Goal: Transaction & Acquisition: Download file/media

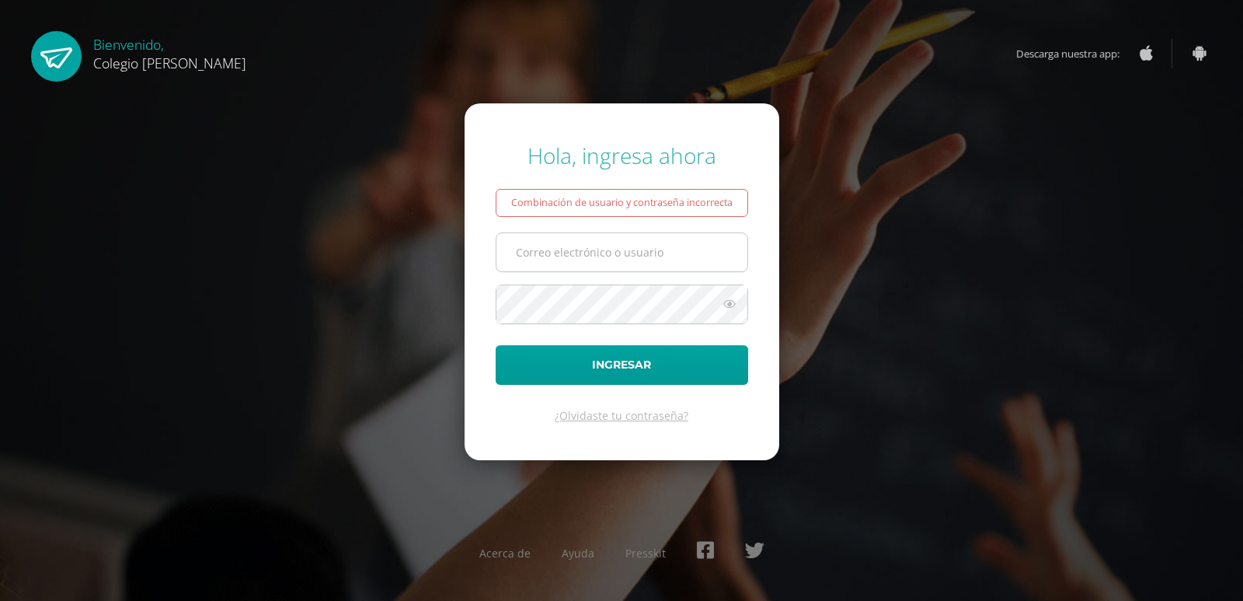
type input "COS00363@osoriosandoval.edu.gt"
click at [574, 245] on input "COS00363@osoriosandoval.edu.gt" at bounding box center [622, 252] width 251 height 38
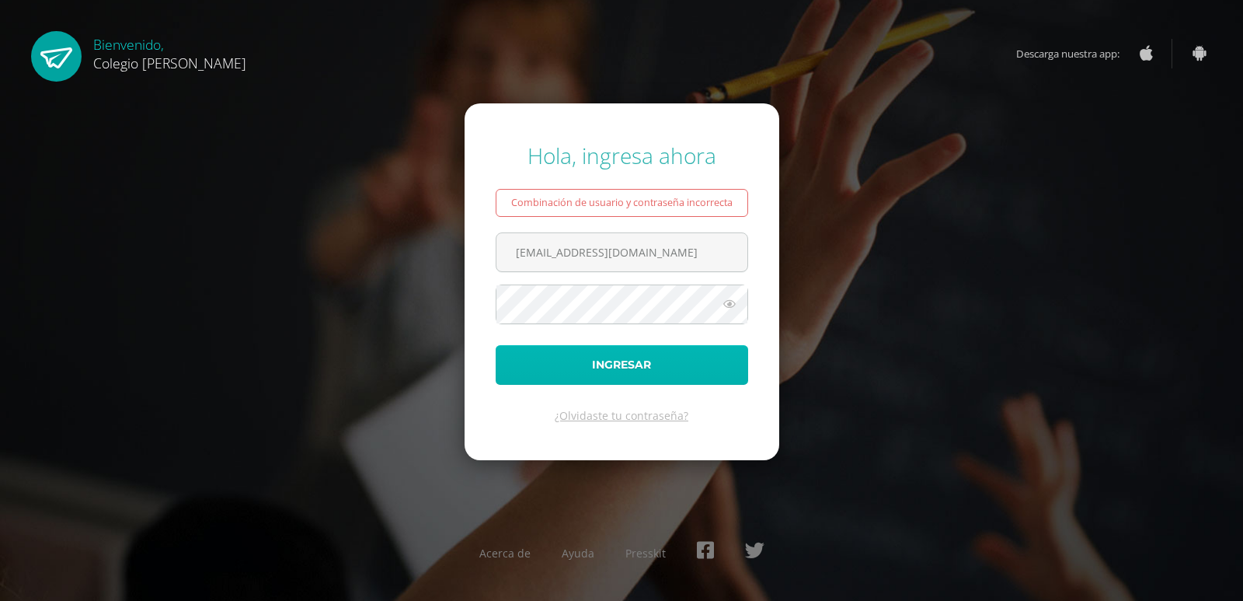
click at [542, 361] on button "Ingresar" at bounding box center [622, 365] width 253 height 40
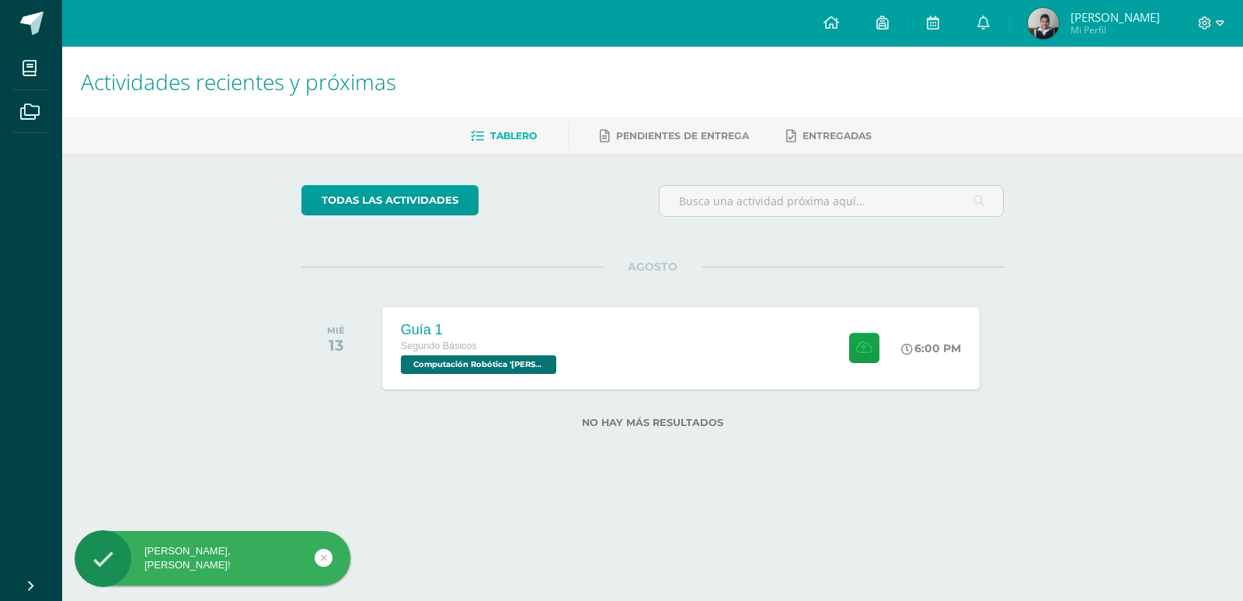
click at [809, 392] on div "todas las Actividades No tienes actividades Échale un vistazo a los demás perío…" at bounding box center [652, 316] width 765 height 324
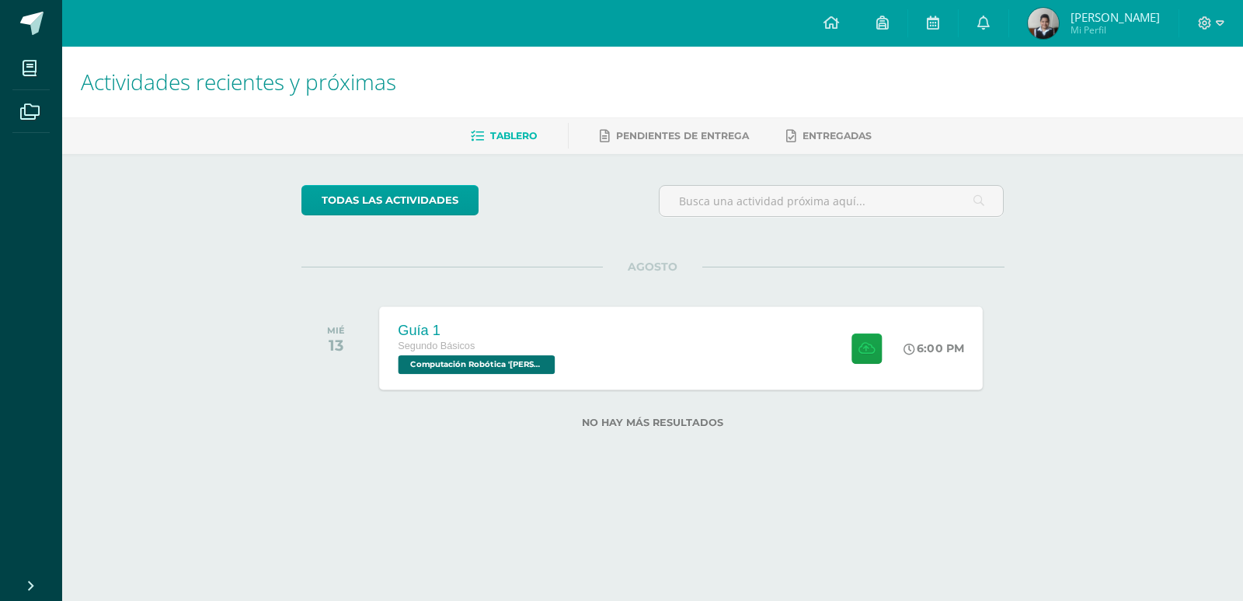
click at [501, 327] on div "Guía 1" at bounding box center [478, 330] width 161 height 16
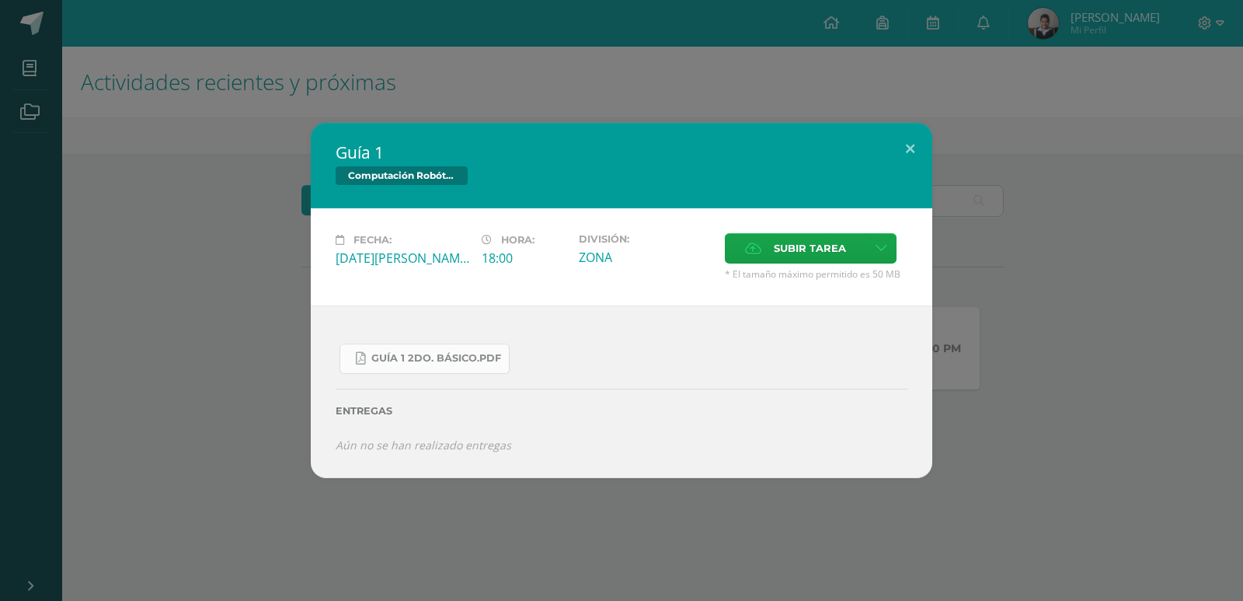
drag, startPoint x: 473, startPoint y: 338, endPoint x: 453, endPoint y: 352, distance: 24.6
click at [472, 338] on div "Guía 1 2do. Básico.pdf" at bounding box center [622, 352] width 572 height 43
click at [453, 352] on span "Guía 1 2do. Básico.pdf" at bounding box center [436, 358] width 130 height 12
